Goal: Browse casually

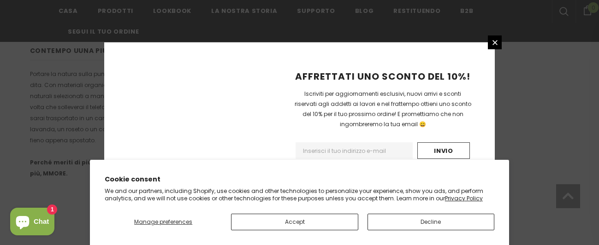
scroll to position [719, 0]
